Goal: Navigation & Orientation: Find specific page/section

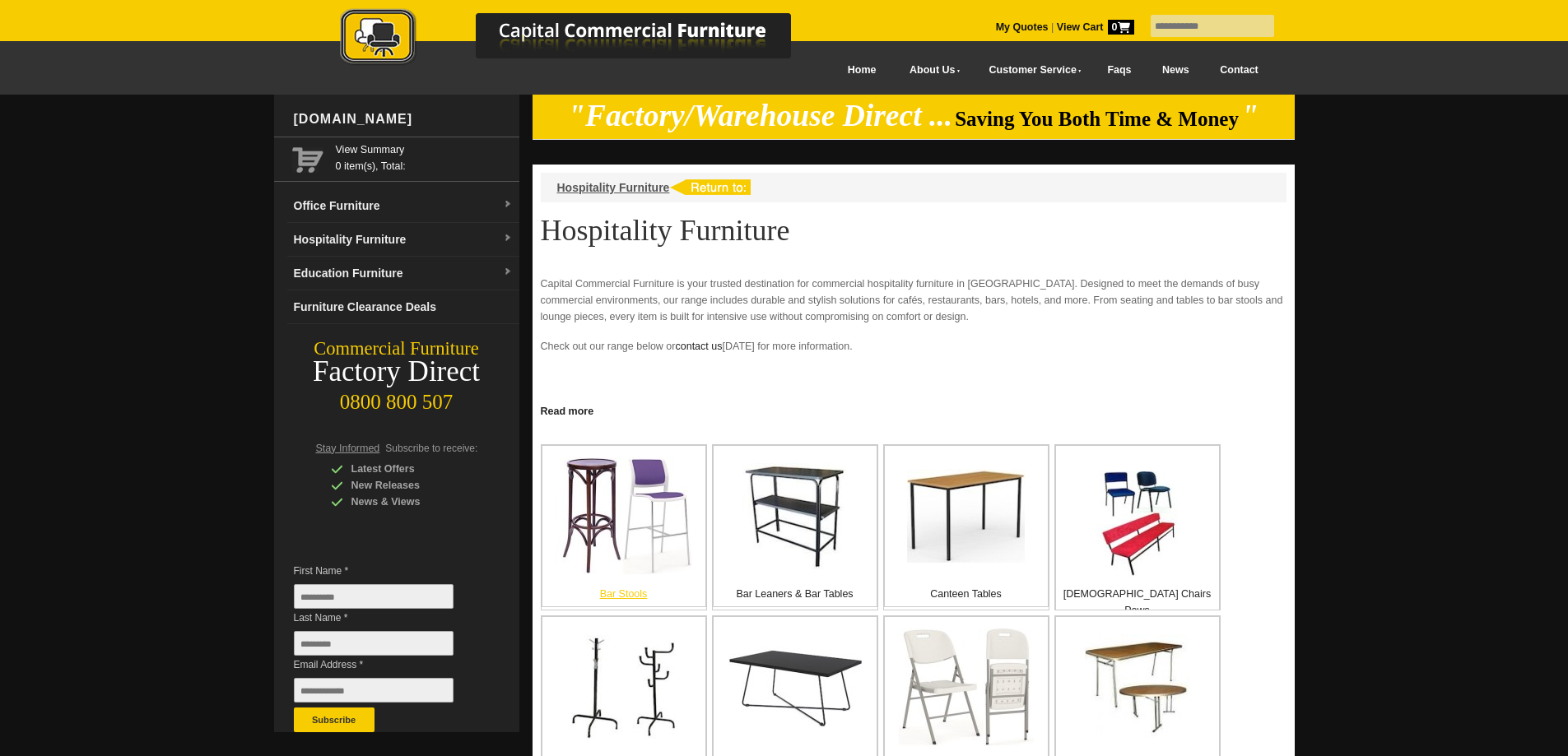
click at [636, 514] on img at bounding box center [623, 516] width 136 height 117
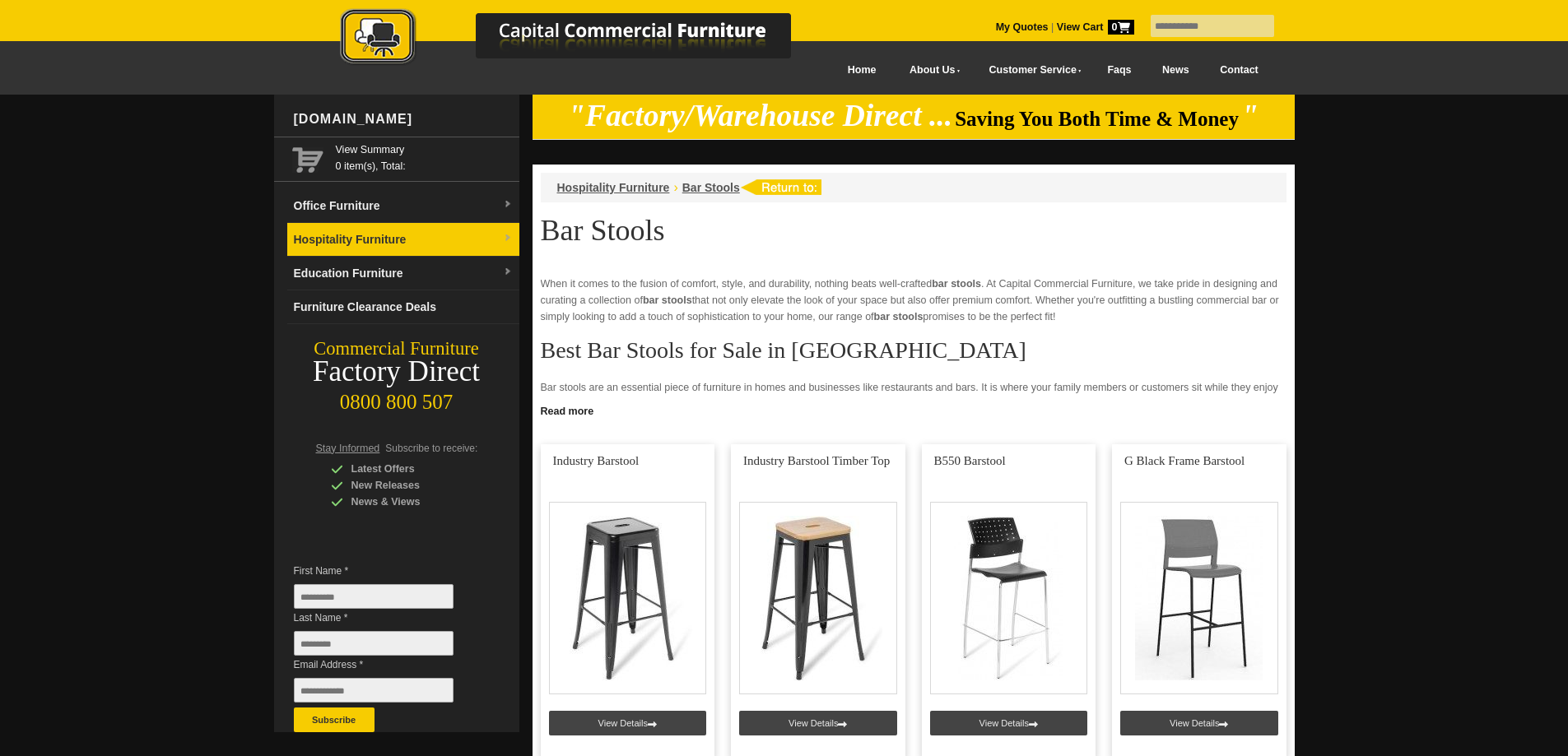
click at [509, 237] on img at bounding box center [508, 239] width 10 height 10
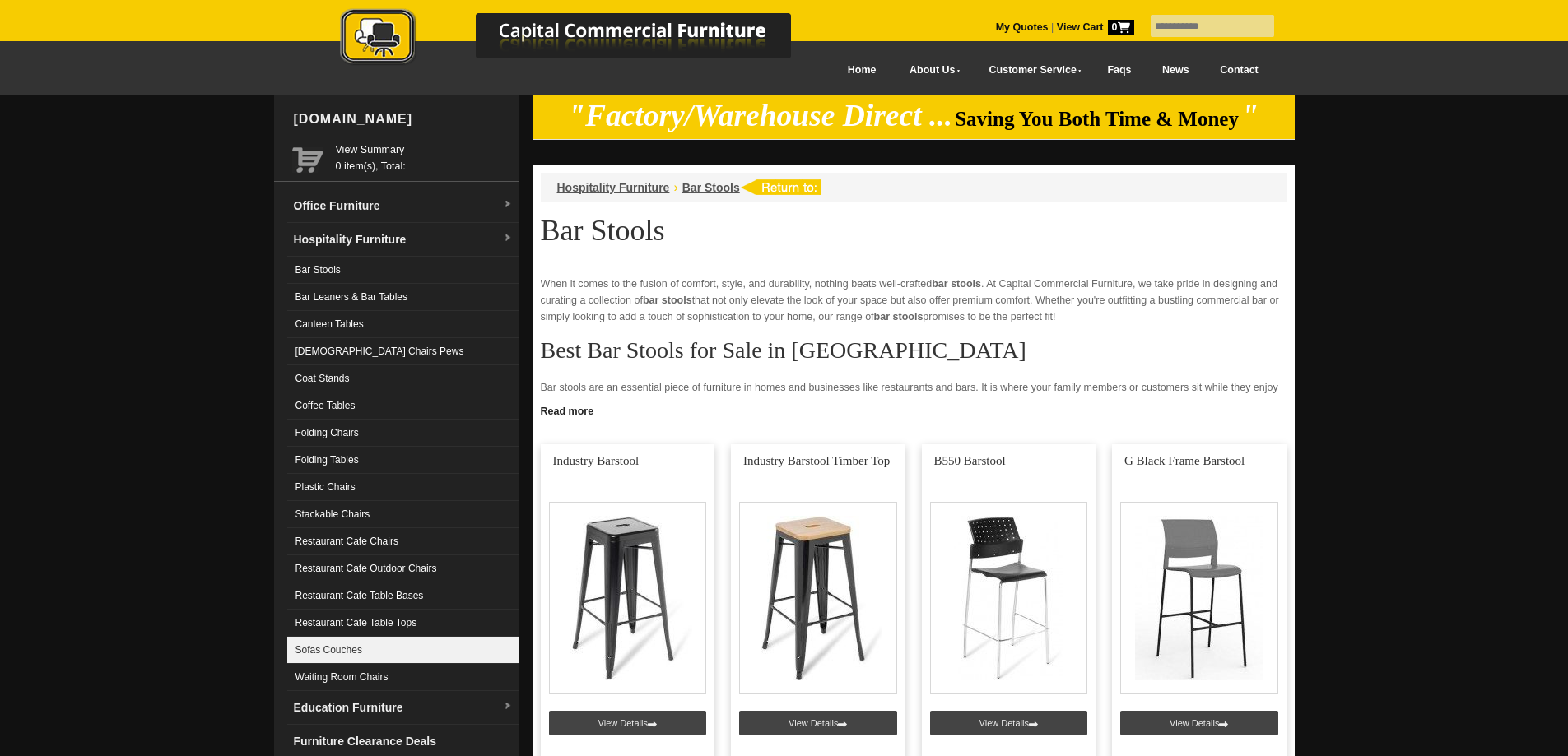
click at [352, 654] on link "Sofas Couches" at bounding box center [403, 650] width 232 height 27
